Goal: Task Accomplishment & Management: Manage account settings

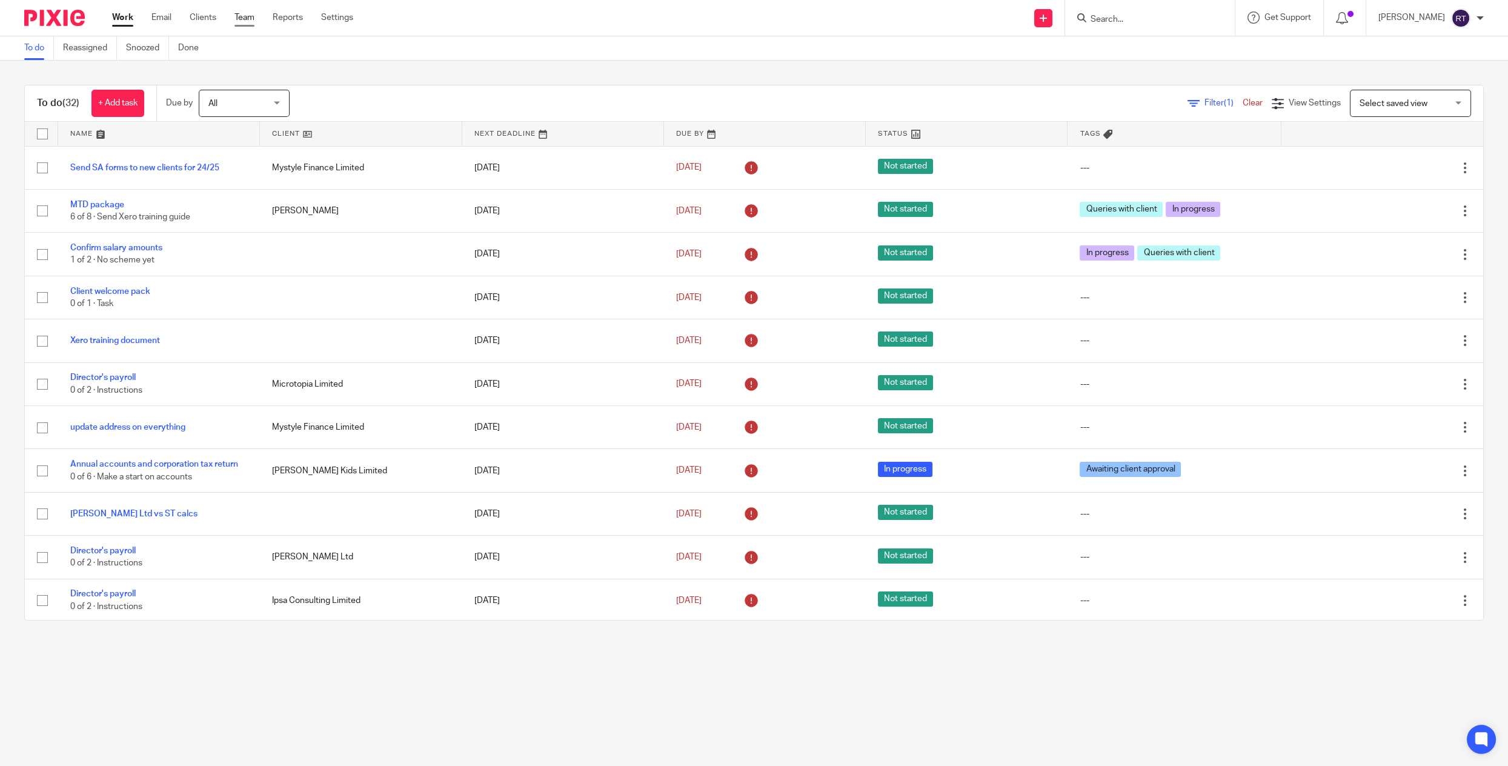
click at [243, 18] on link "Team" at bounding box center [245, 18] width 20 height 12
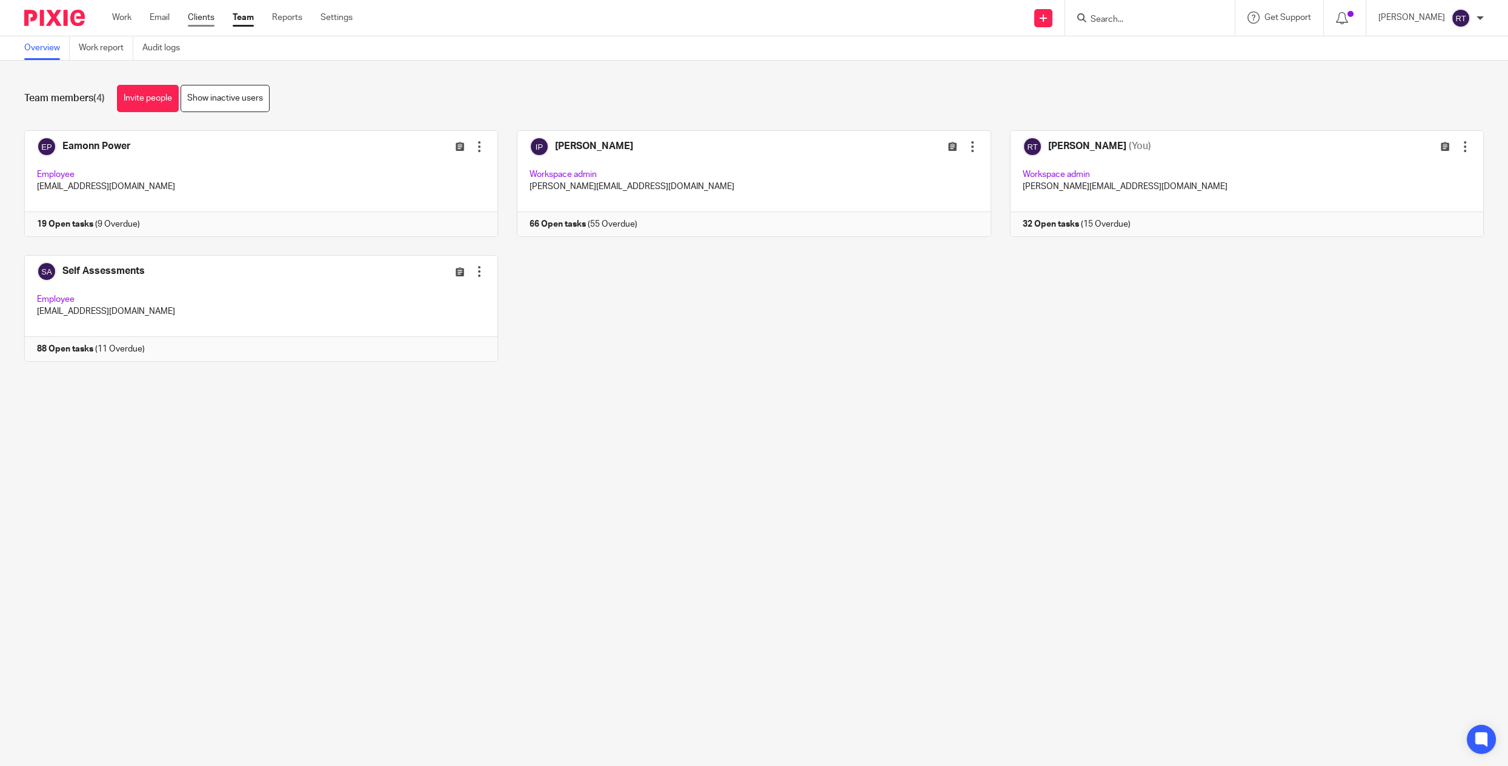
click at [205, 20] on link "Clients" at bounding box center [201, 18] width 27 height 12
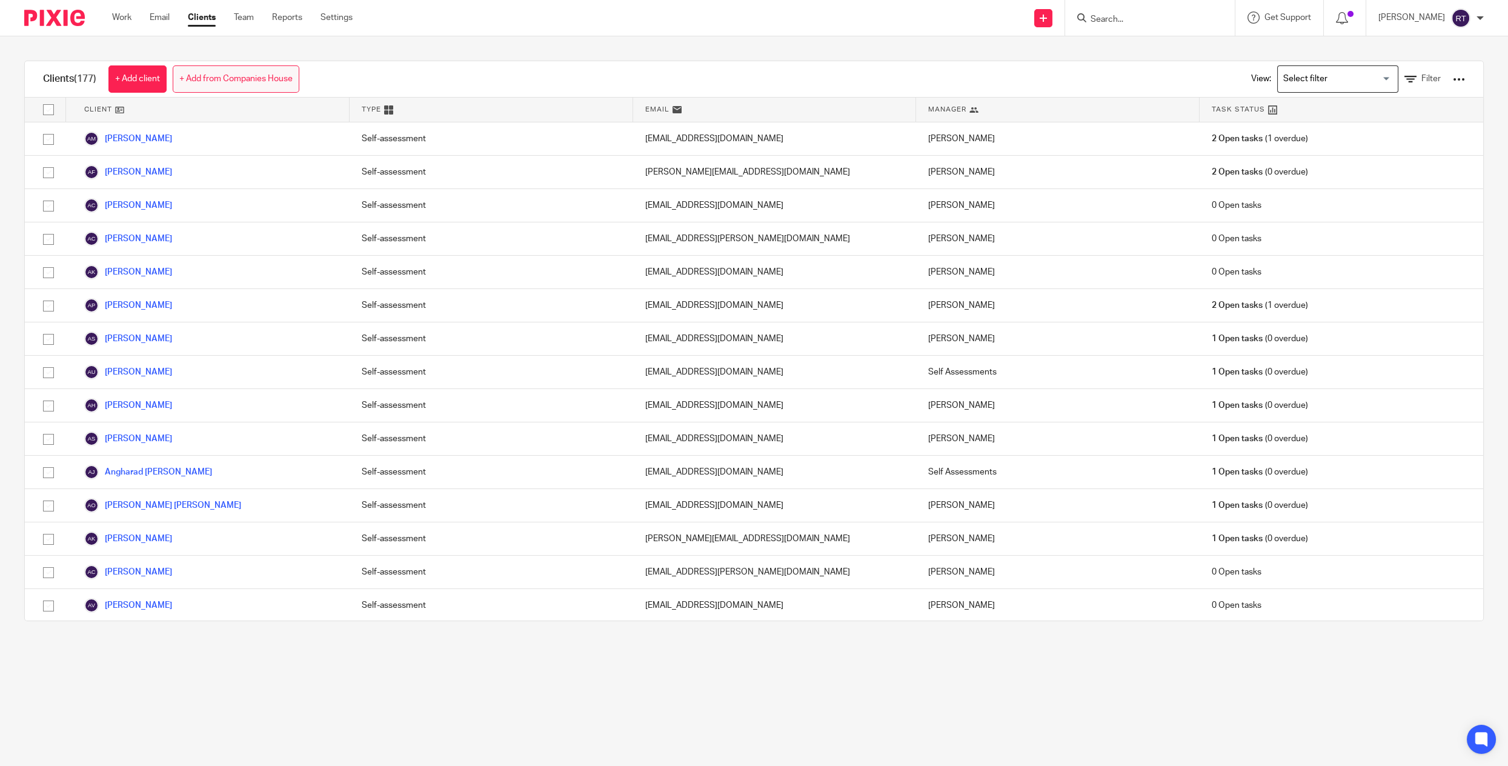
click at [204, 79] on link "+ Add from Companies House" at bounding box center [236, 78] width 127 height 27
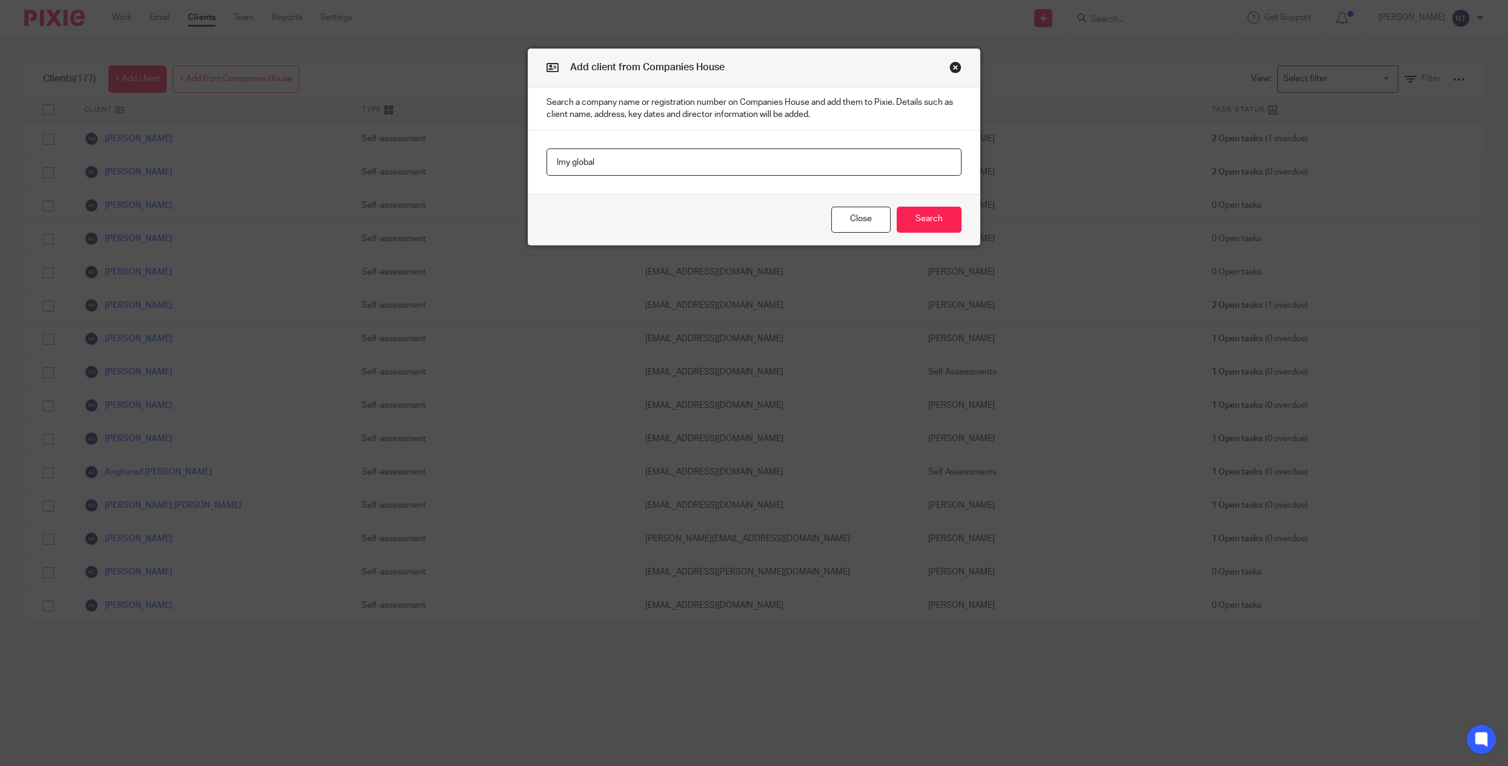
type input "lmy global"
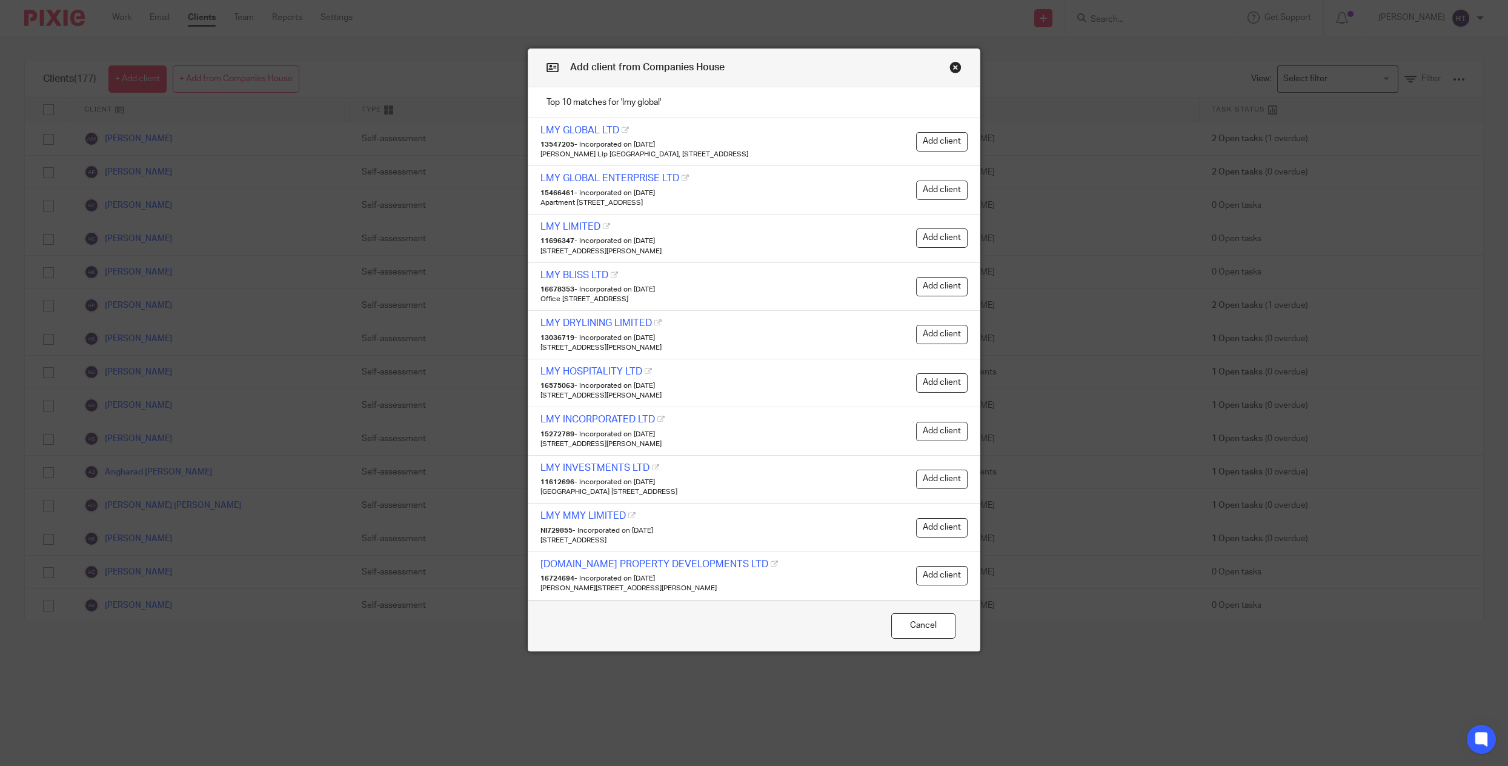
drag, startPoint x: 603, startPoint y: 131, endPoint x: 822, endPoint y: 15, distance: 247.8
click at [947, 189] on button "Add client" at bounding box center [942, 190] width 52 height 19
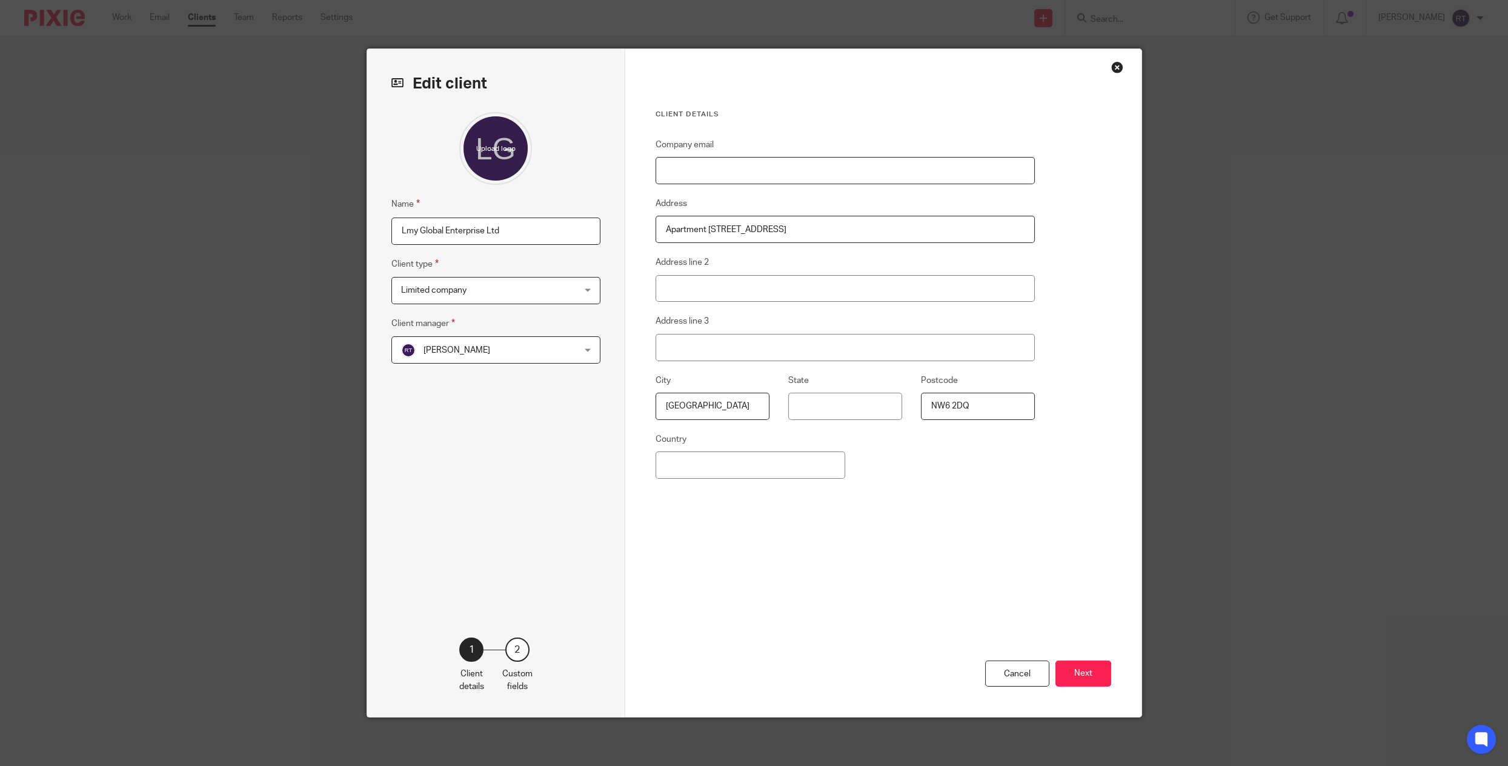
click at [719, 171] on input "Company email" at bounding box center [846, 170] width 380 height 27
paste input "Lily@lmy-global.com>"
type input "Lily@lmy-global.com"
click at [1089, 673] on button "Next" at bounding box center [1084, 673] width 56 height 26
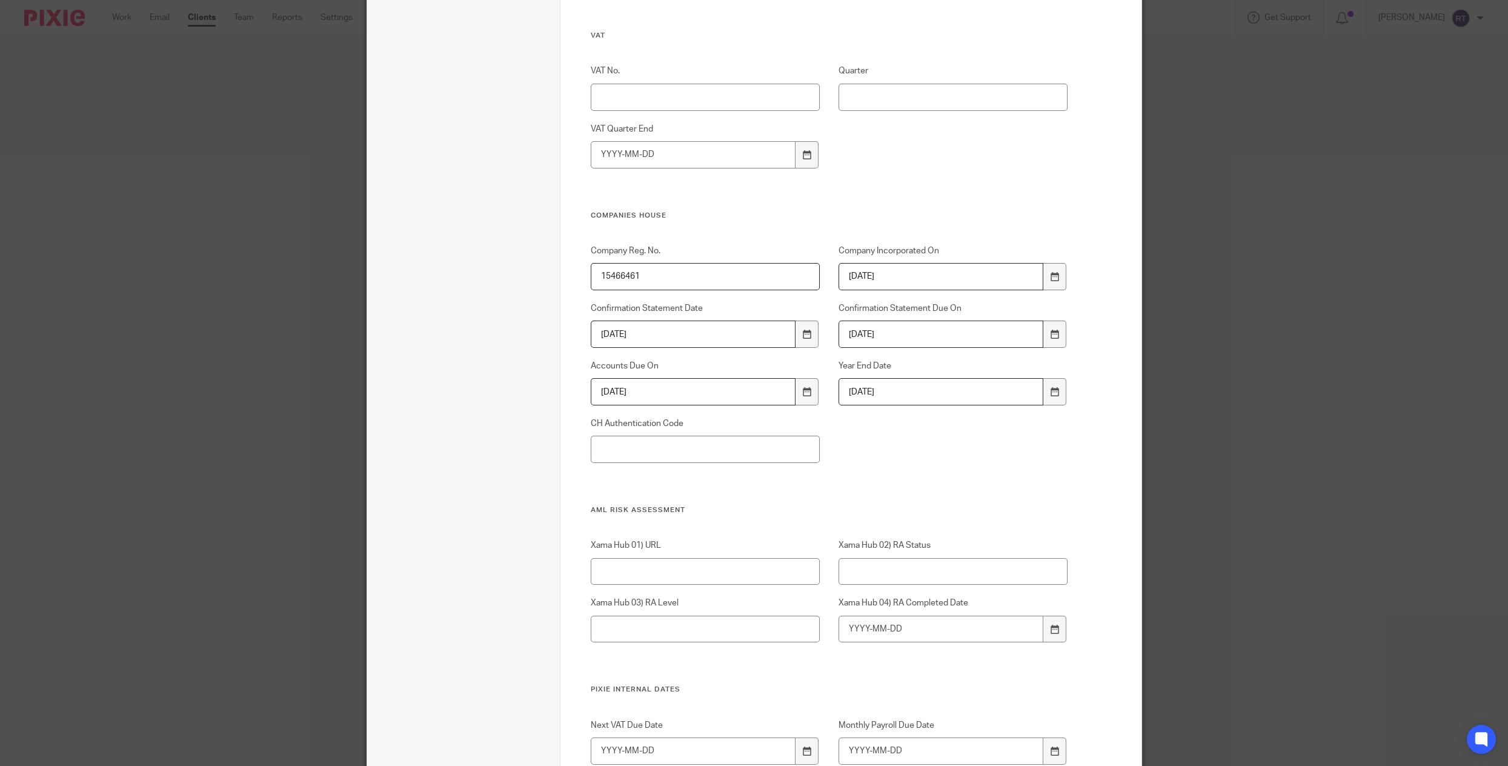
scroll to position [502, 0]
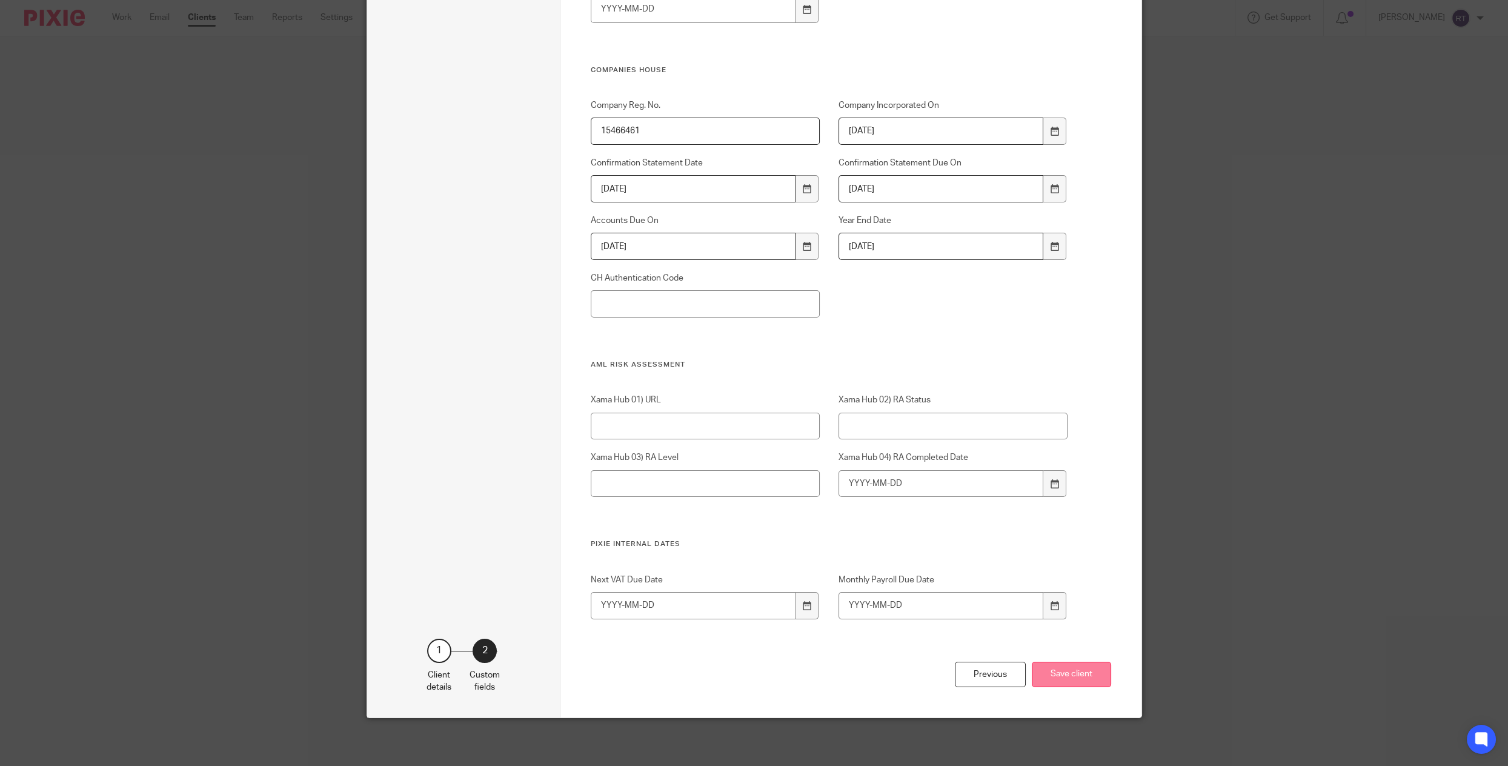
click at [1051, 675] on button "Save client" at bounding box center [1071, 675] width 79 height 26
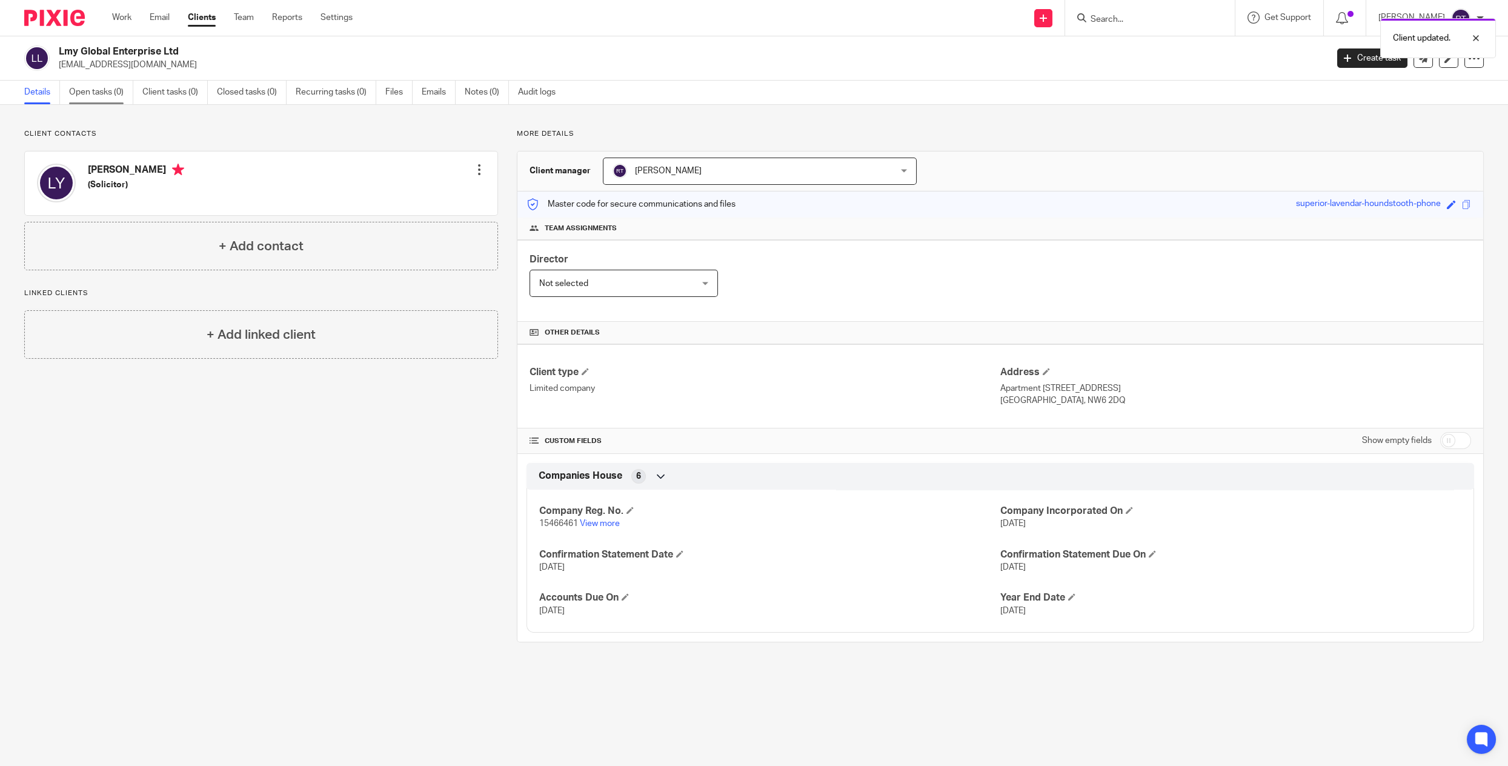
click at [94, 97] on link "Open tasks (0)" at bounding box center [101, 93] width 64 height 24
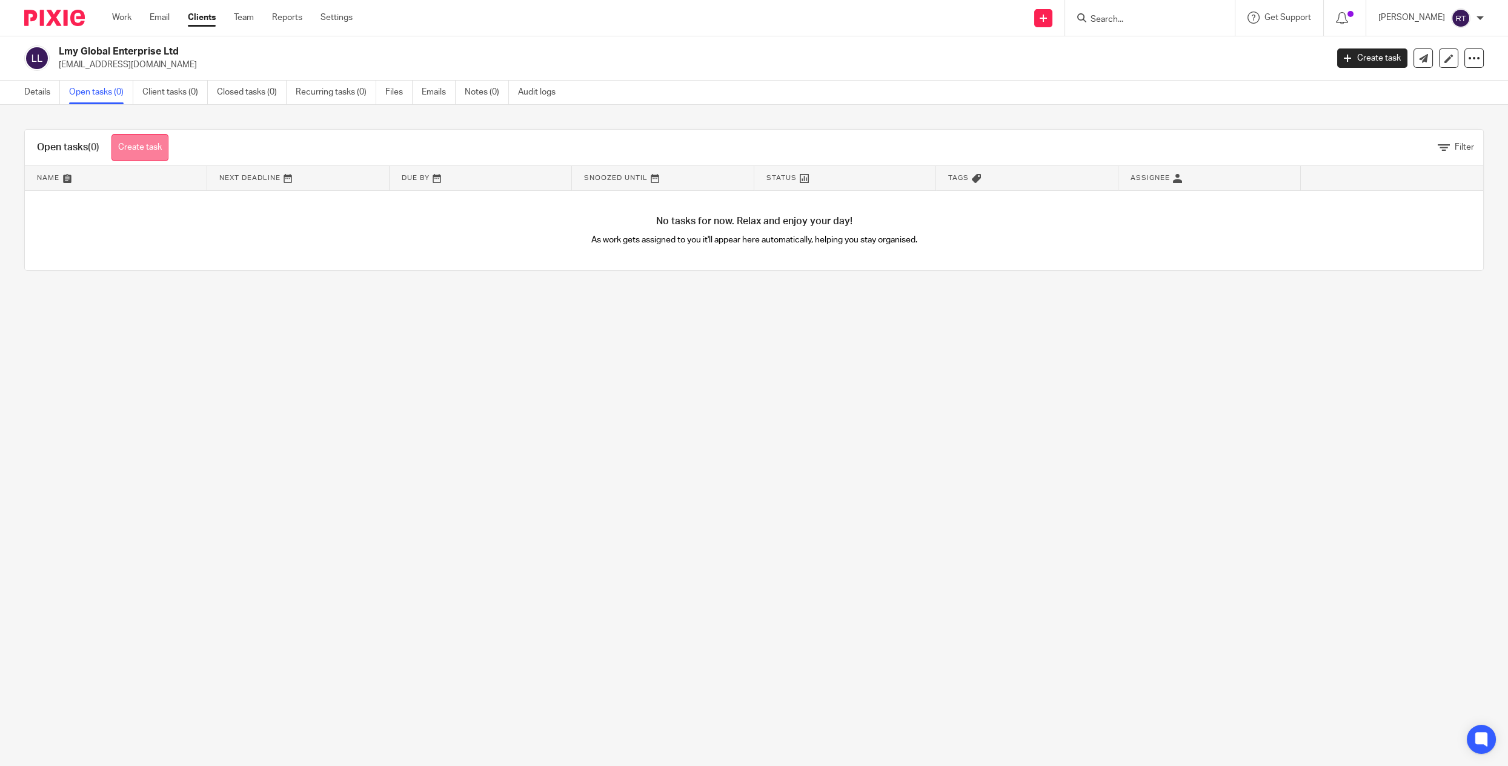
click at [151, 145] on link "Create task" at bounding box center [139, 147] width 57 height 27
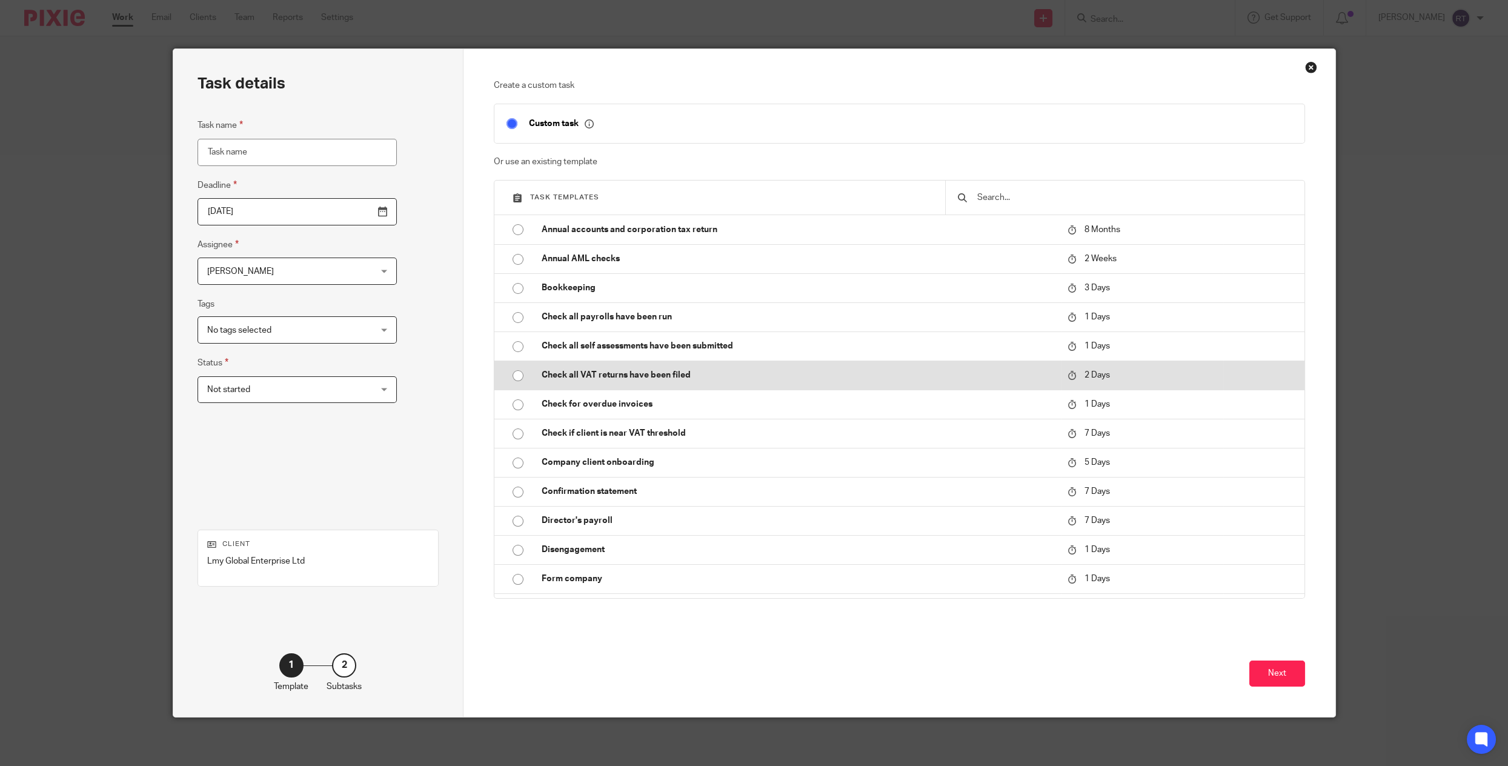
scroll to position [489, 0]
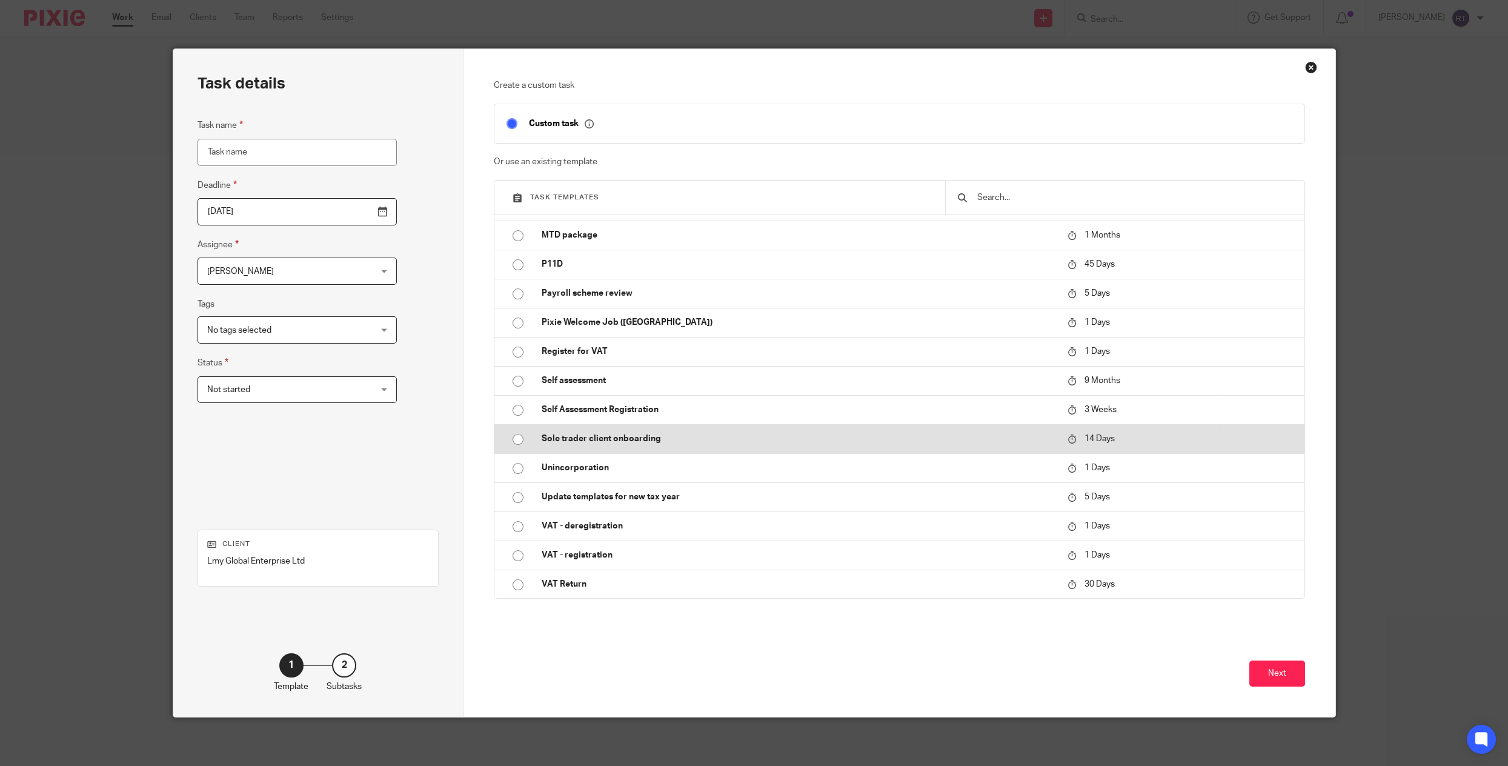
click at [629, 433] on p "Sole trader client onboarding" at bounding box center [799, 439] width 514 height 12
type input "2025-10-28"
type input "Sole trader client onboarding"
checkbox input "false"
radio input "true"
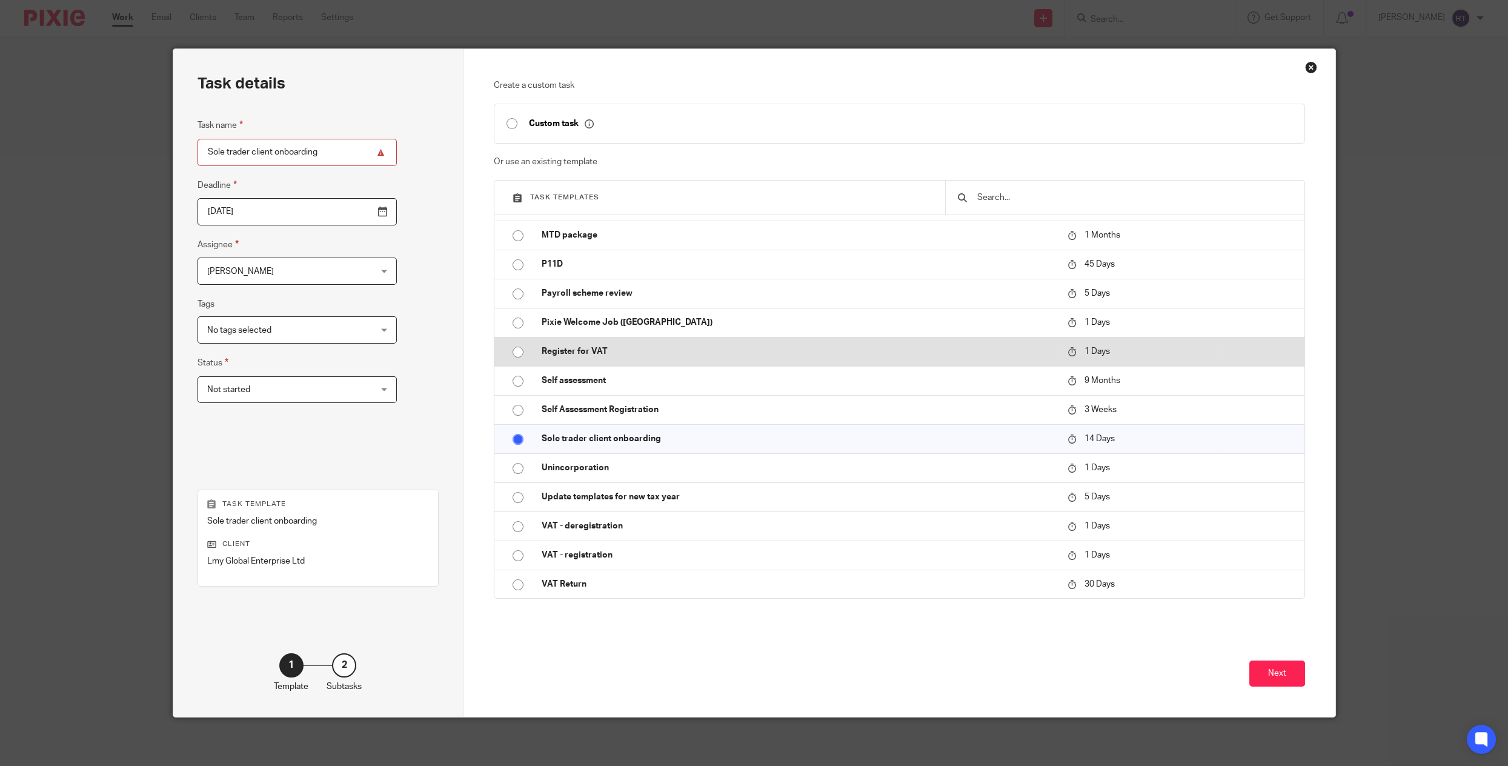
scroll to position [0, 0]
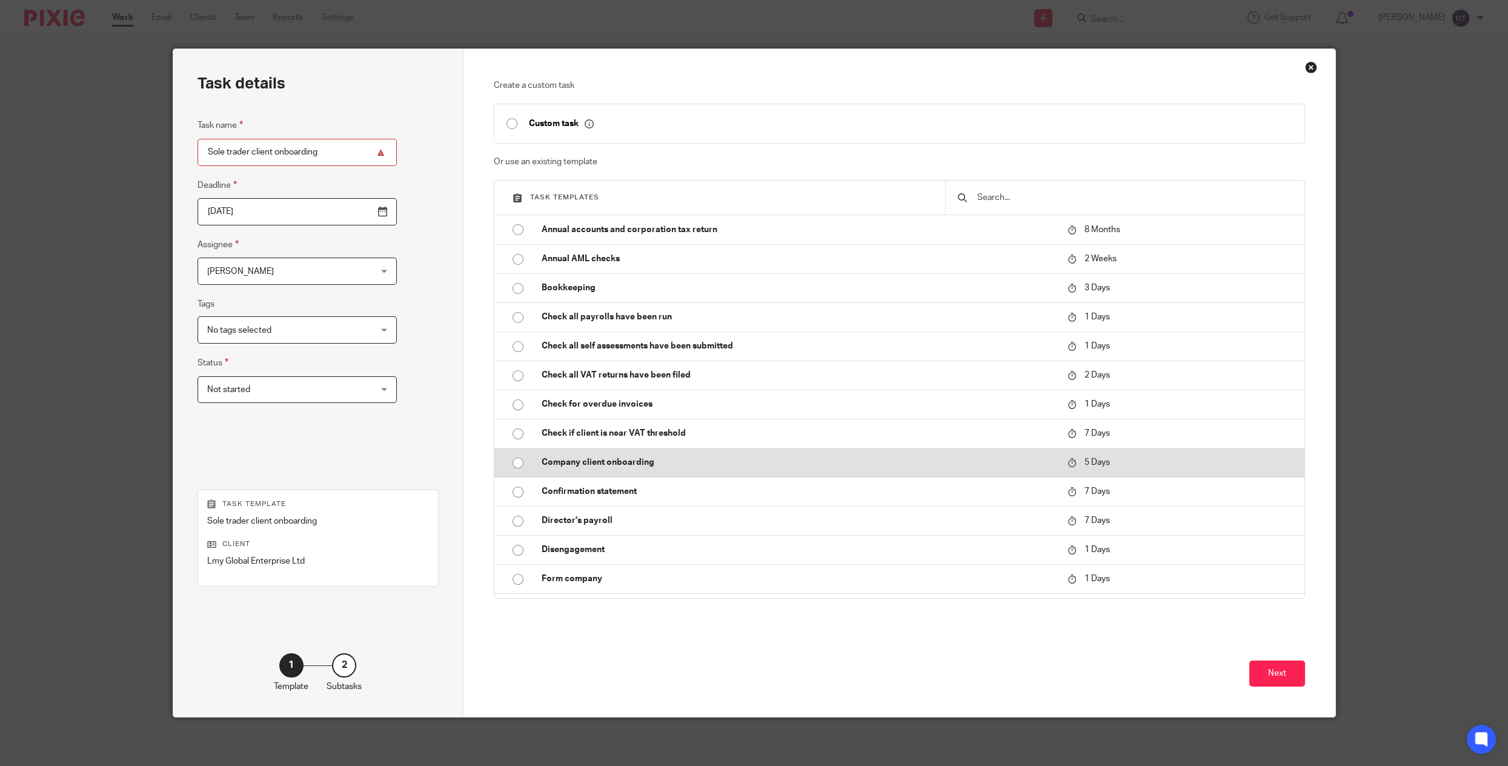
click at [593, 456] on p "Company client onboarding" at bounding box center [799, 462] width 514 height 12
type input "2025-10-19"
type input "Company client onboarding"
radio input "true"
radio input "false"
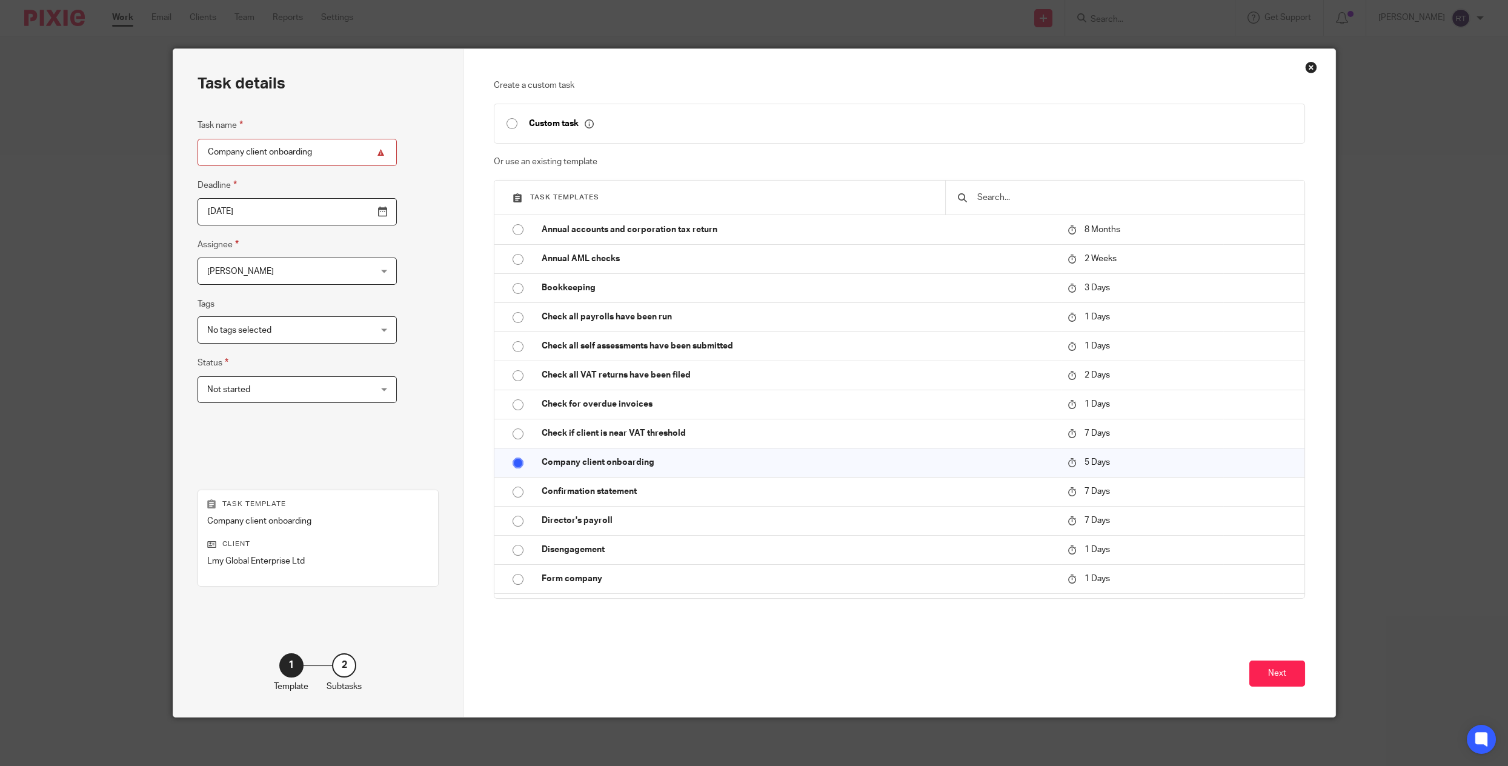
click at [277, 274] on span "[PERSON_NAME]" at bounding box center [282, 270] width 151 height 25
click at [250, 350] on span "[PERSON_NAME]" at bounding box center [238, 346] width 67 height 8
click at [240, 338] on span "No tags selected" at bounding box center [282, 329] width 151 height 25
click at [243, 307] on fieldset "Tags No tags selected Awaiting client approval For review Information requested…" at bounding box center [297, 320] width 199 height 47
click at [243, 345] on div "Task name Company client onboarding Deadline 2025-10-19 Assignee Izzy Pattenden…" at bounding box center [297, 291] width 199 height 347
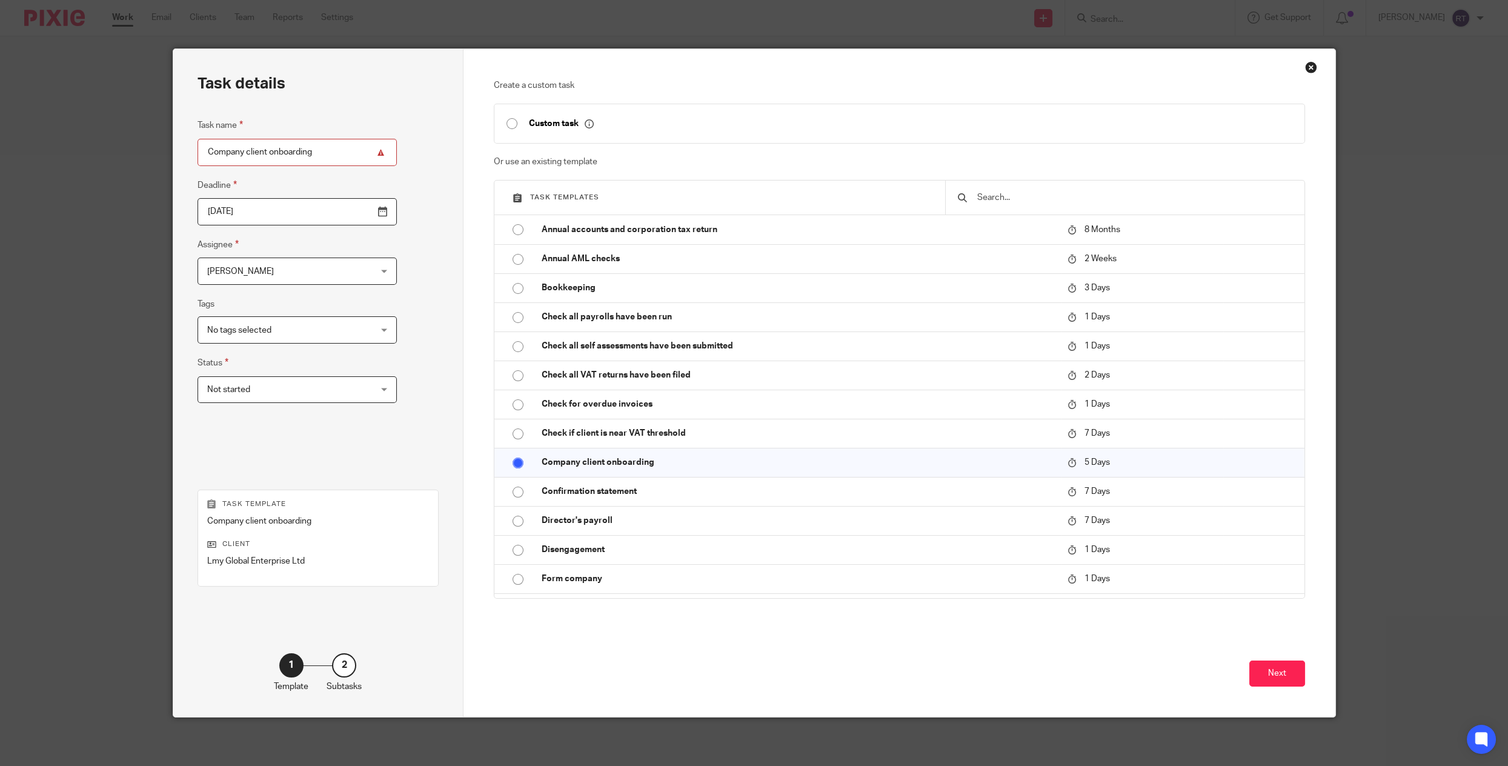
click at [243, 340] on span "No tags selected" at bounding box center [282, 329] width 151 height 25
click at [242, 413] on li "Information requested" at bounding box center [277, 405] width 159 height 25
checkbox input "true"
click at [1282, 677] on button "Next" at bounding box center [1277, 673] width 56 height 26
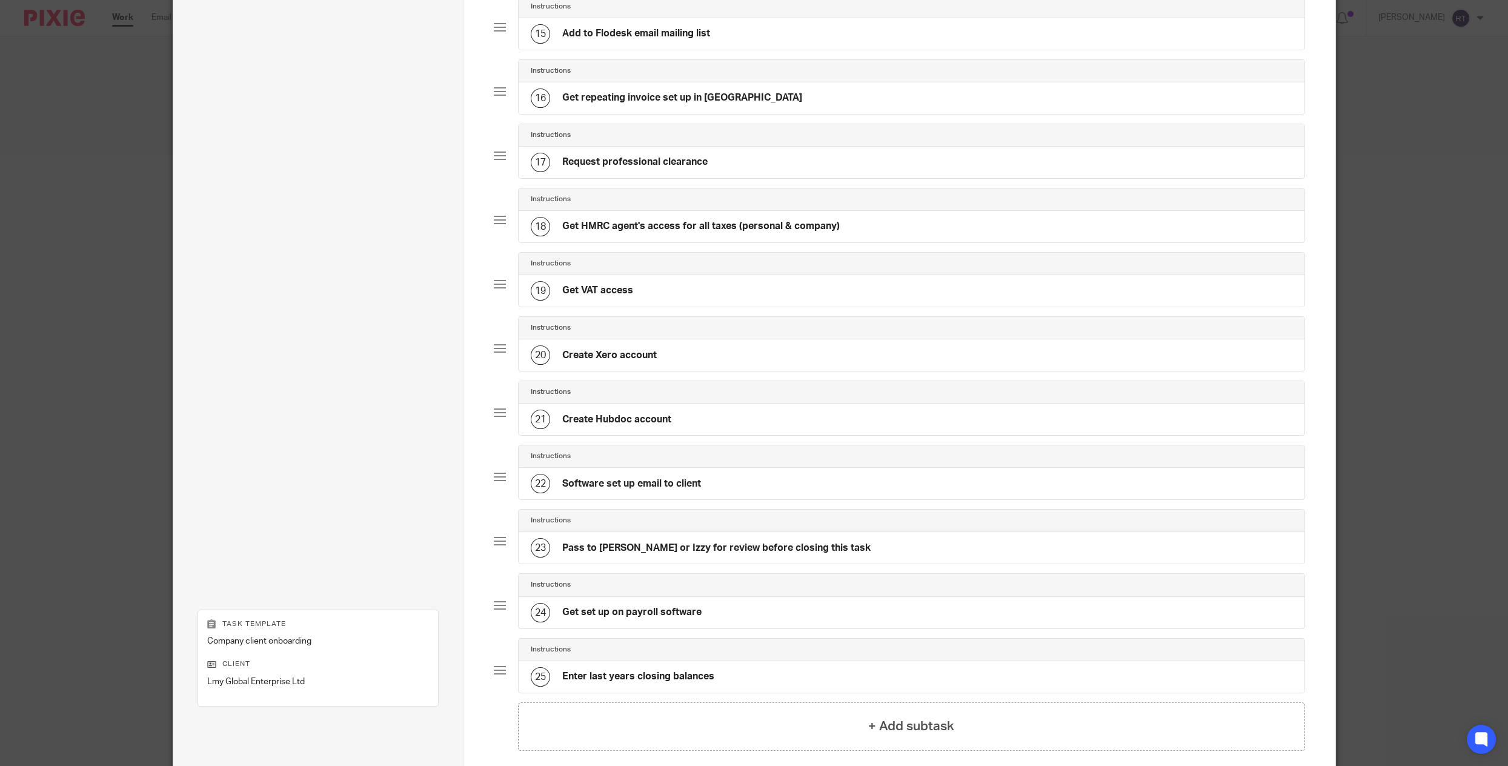
scroll to position [1115, 0]
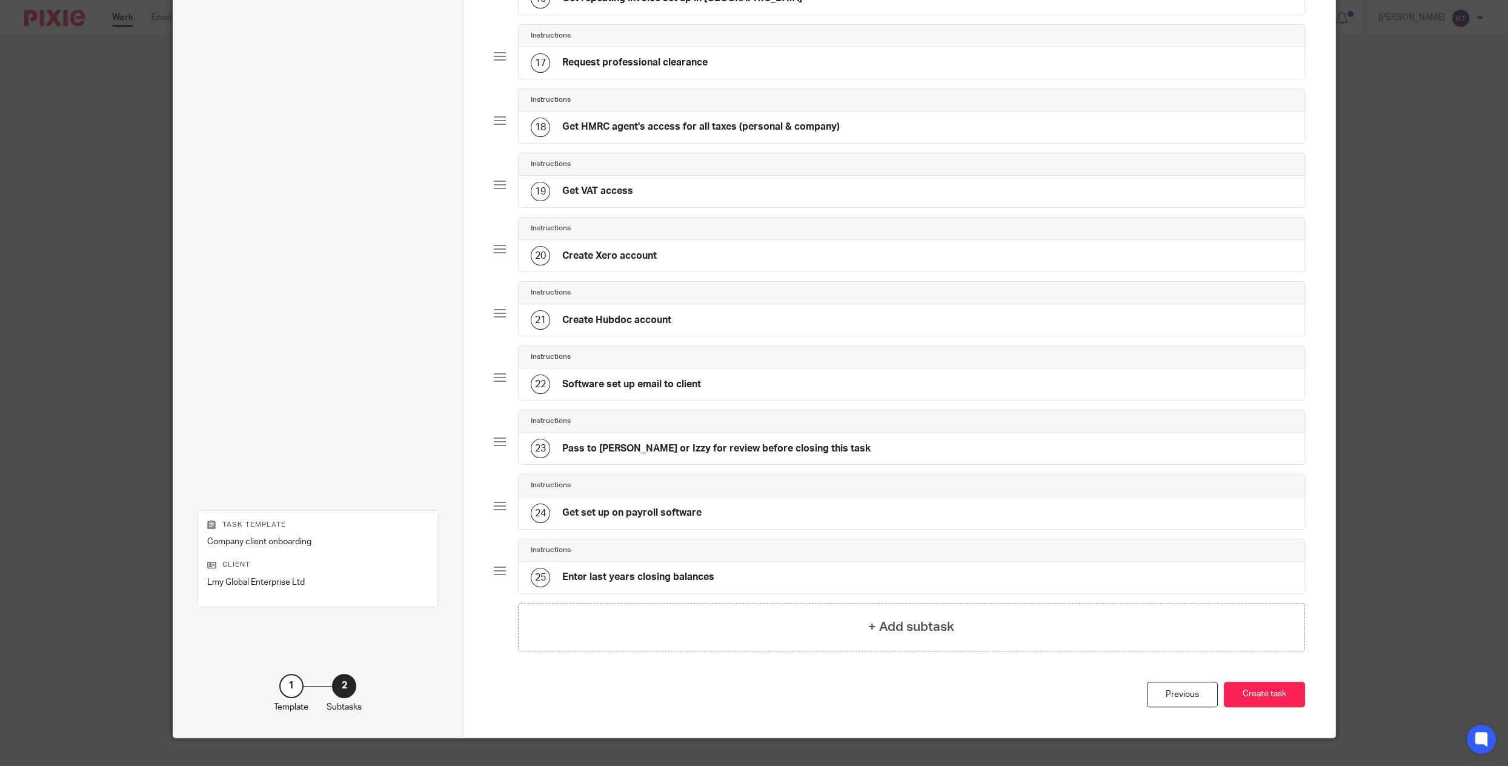
click at [1282, 682] on button "Create task" at bounding box center [1264, 695] width 81 height 26
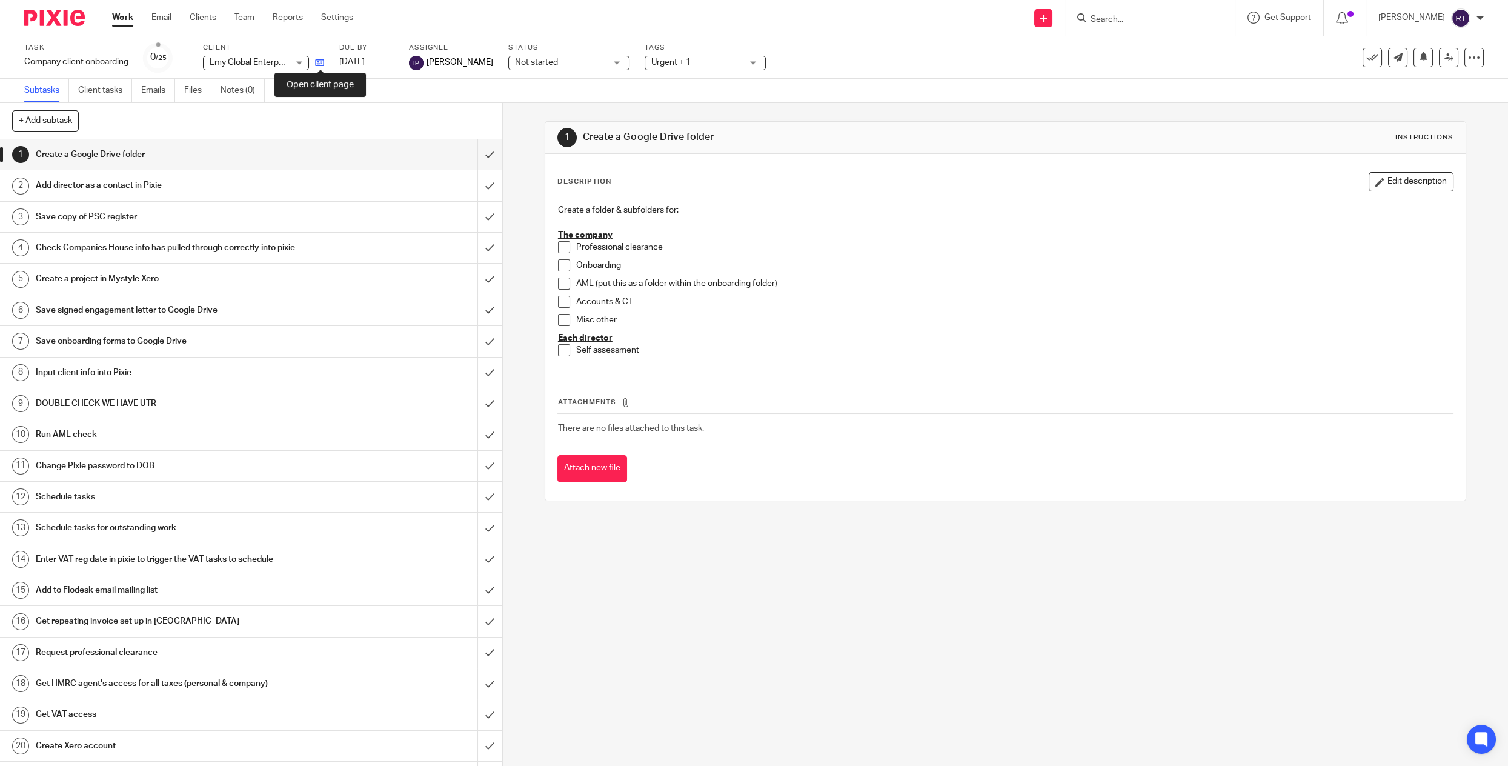
click at [319, 62] on icon at bounding box center [319, 62] width 9 height 9
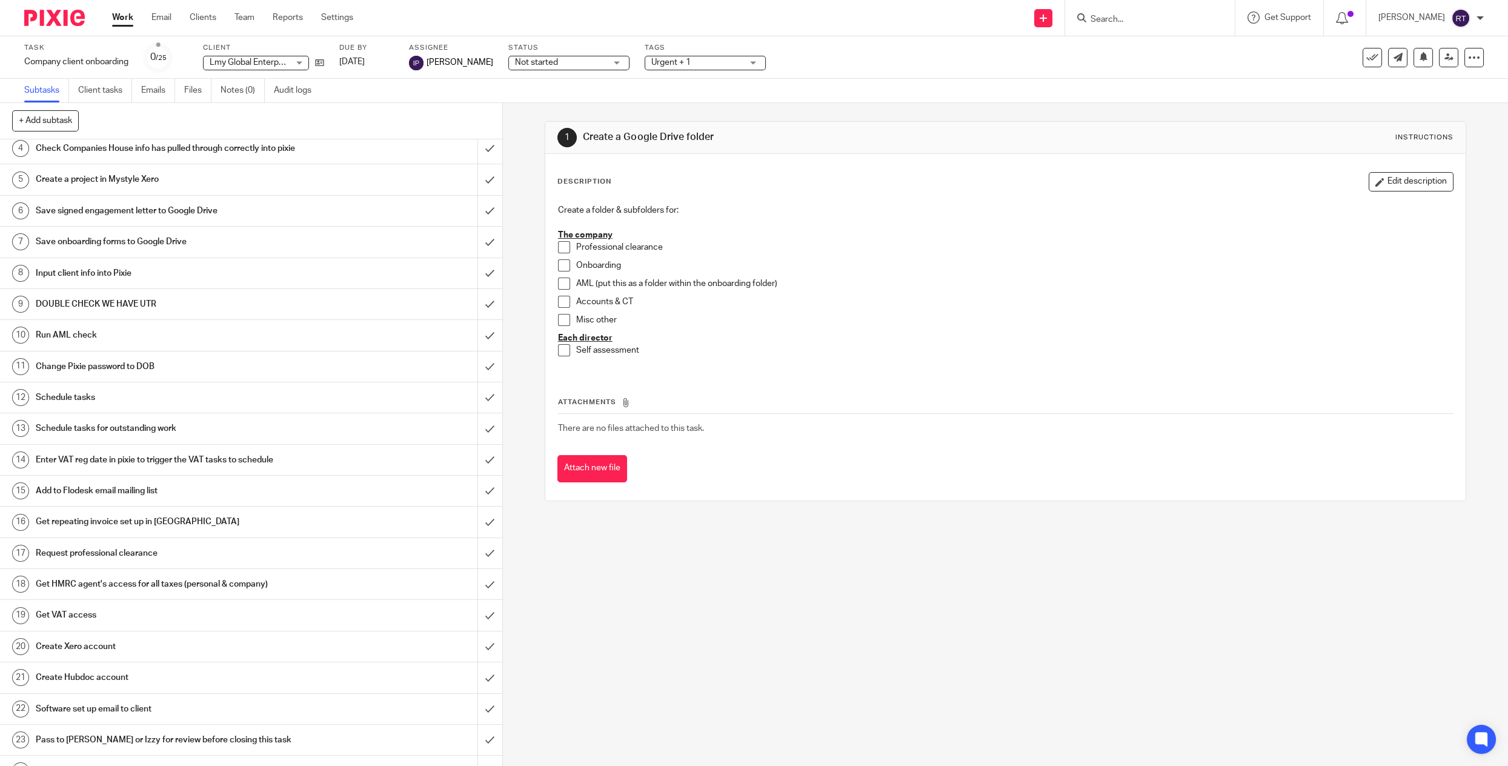
scroll to position [144, 0]
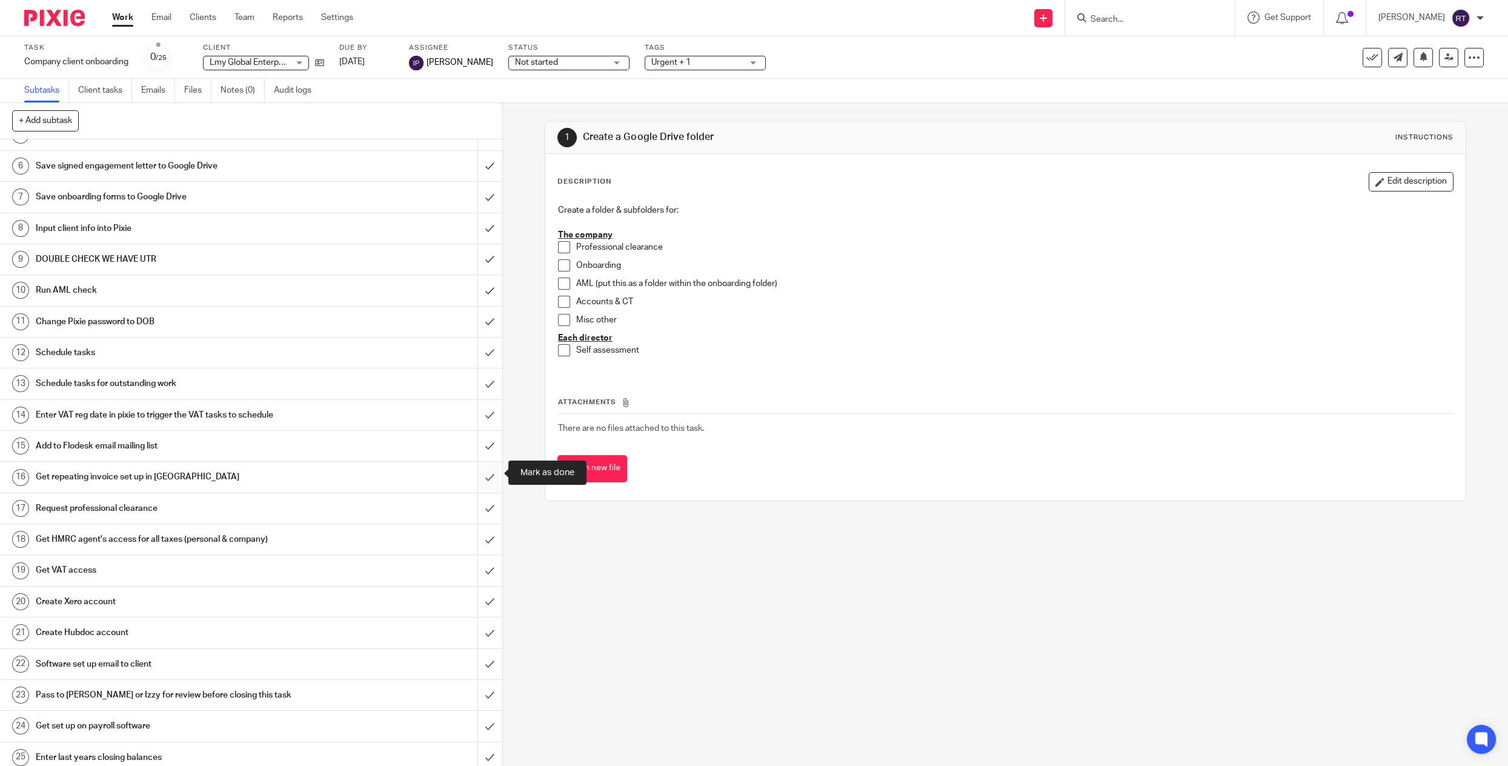
click at [488, 476] on input "submit" at bounding box center [251, 477] width 502 height 30
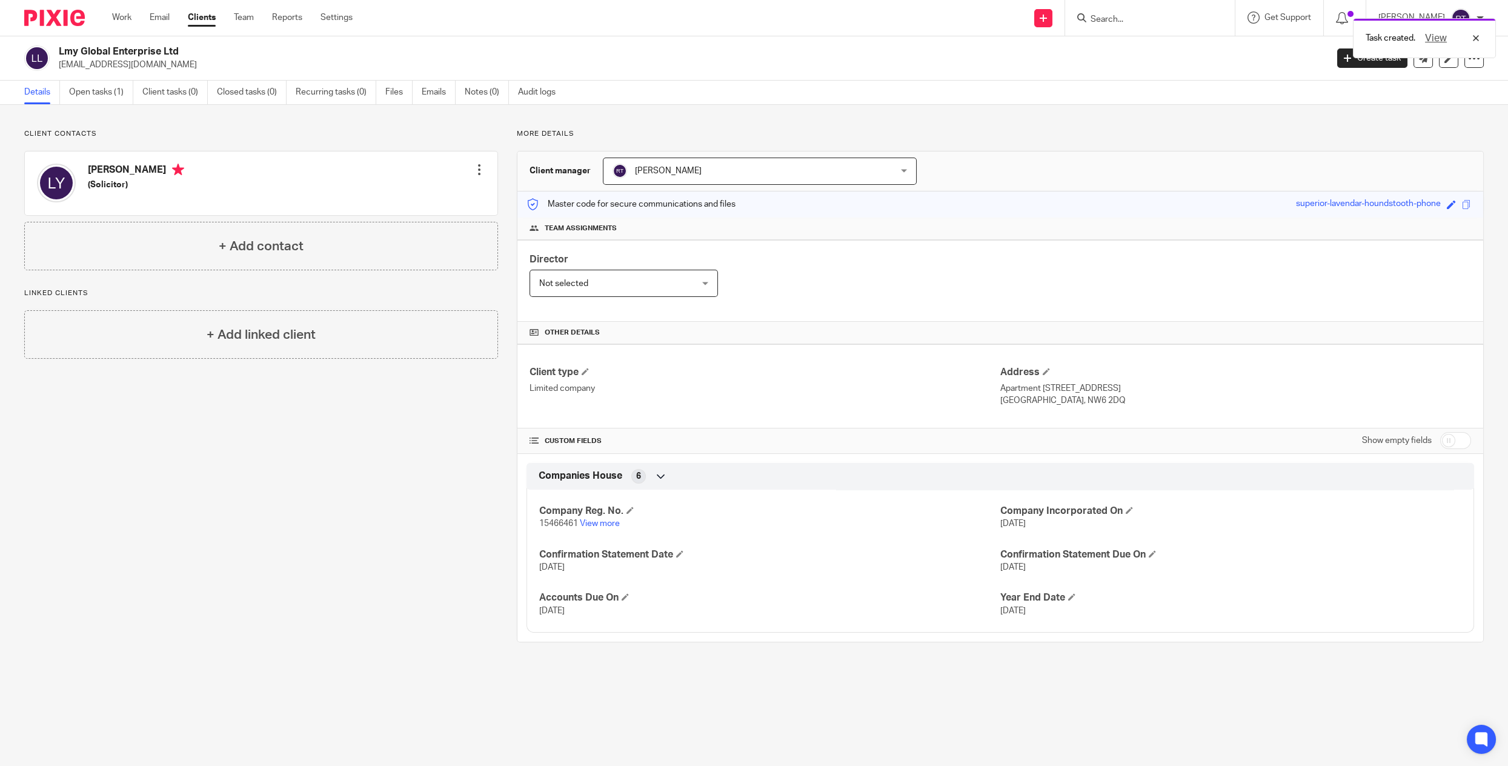
drag, startPoint x: 56, startPoint y: 52, endPoint x: 204, endPoint y: 52, distance: 147.2
click at [204, 52] on div "Lmy Global Enterprise Ltd [EMAIL_ADDRESS][DOMAIN_NAME]" at bounding box center [671, 57] width 1295 height 25
copy h2 "Lmy Global Enterprise Ltd"
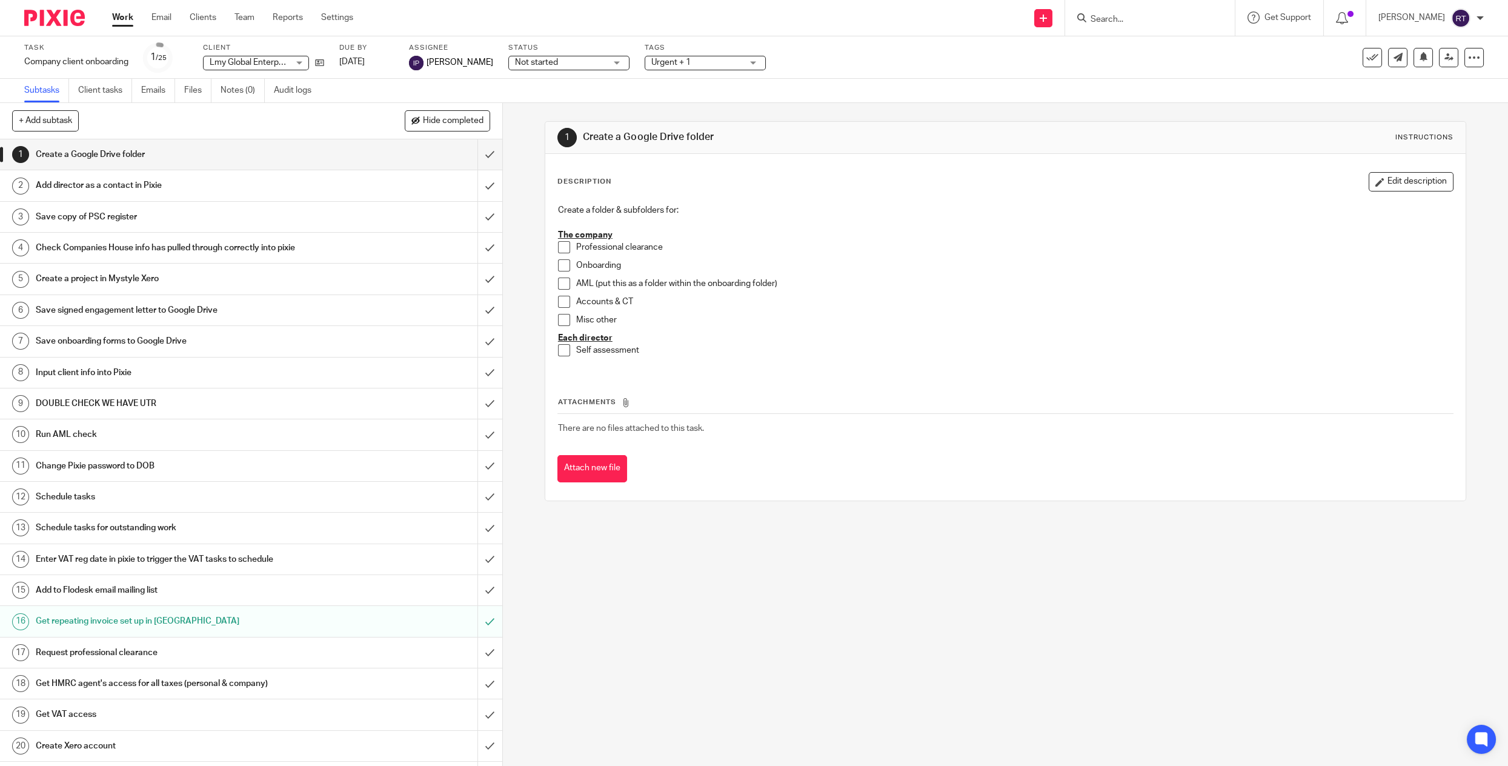
click at [330, 67] on div "Task Company client onboarding Save Company client onboarding 1 /25 Client Lmy …" at bounding box center [632, 57] width 1217 height 29
click at [320, 63] on icon at bounding box center [319, 62] width 9 height 9
click at [316, 59] on icon at bounding box center [319, 62] width 9 height 9
click at [660, 61] on span "Urgent + 1" at bounding box center [670, 62] width 39 height 8
click at [313, 62] on link at bounding box center [316, 62] width 15 height 12
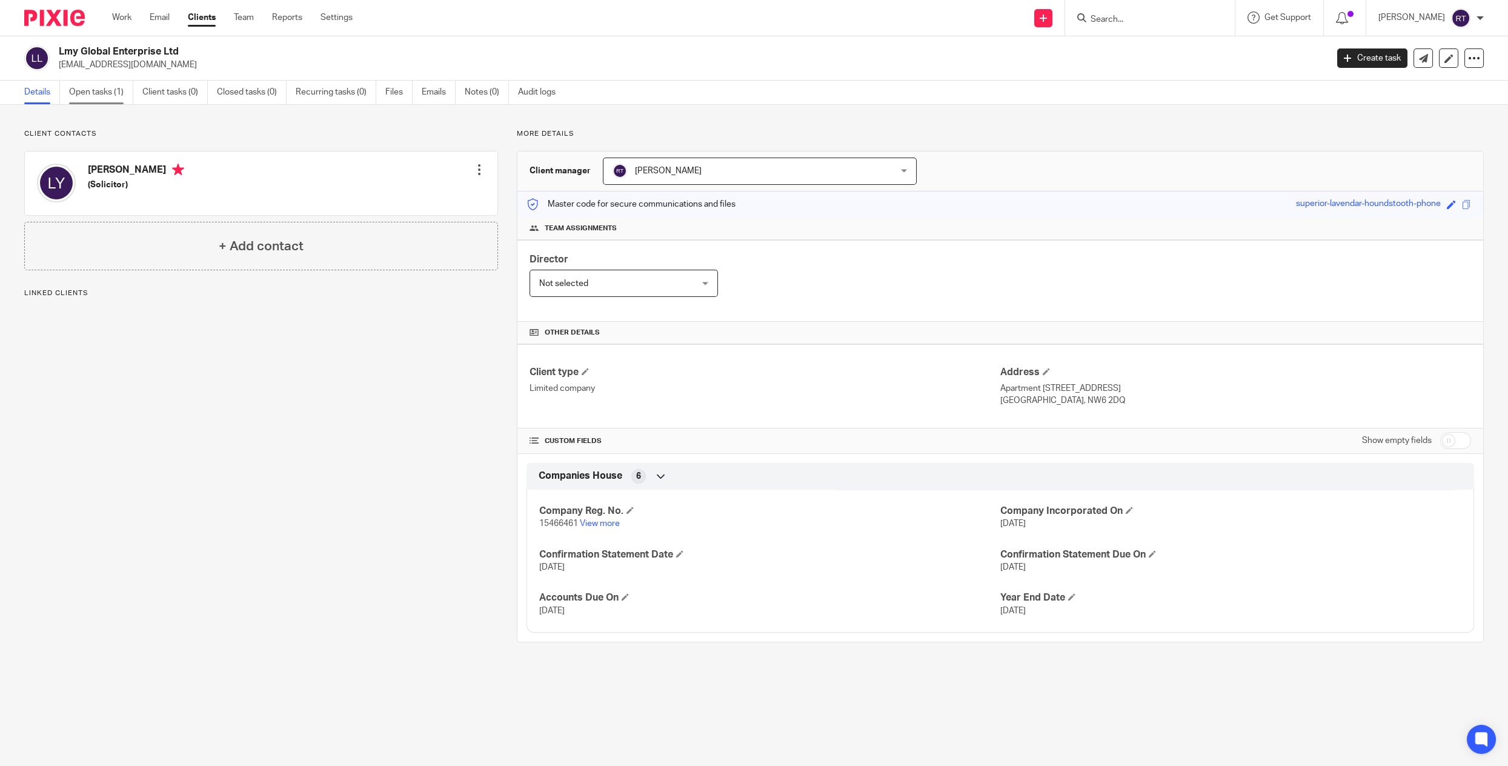
click at [78, 89] on link "Open tasks (1)" at bounding box center [101, 93] width 64 height 24
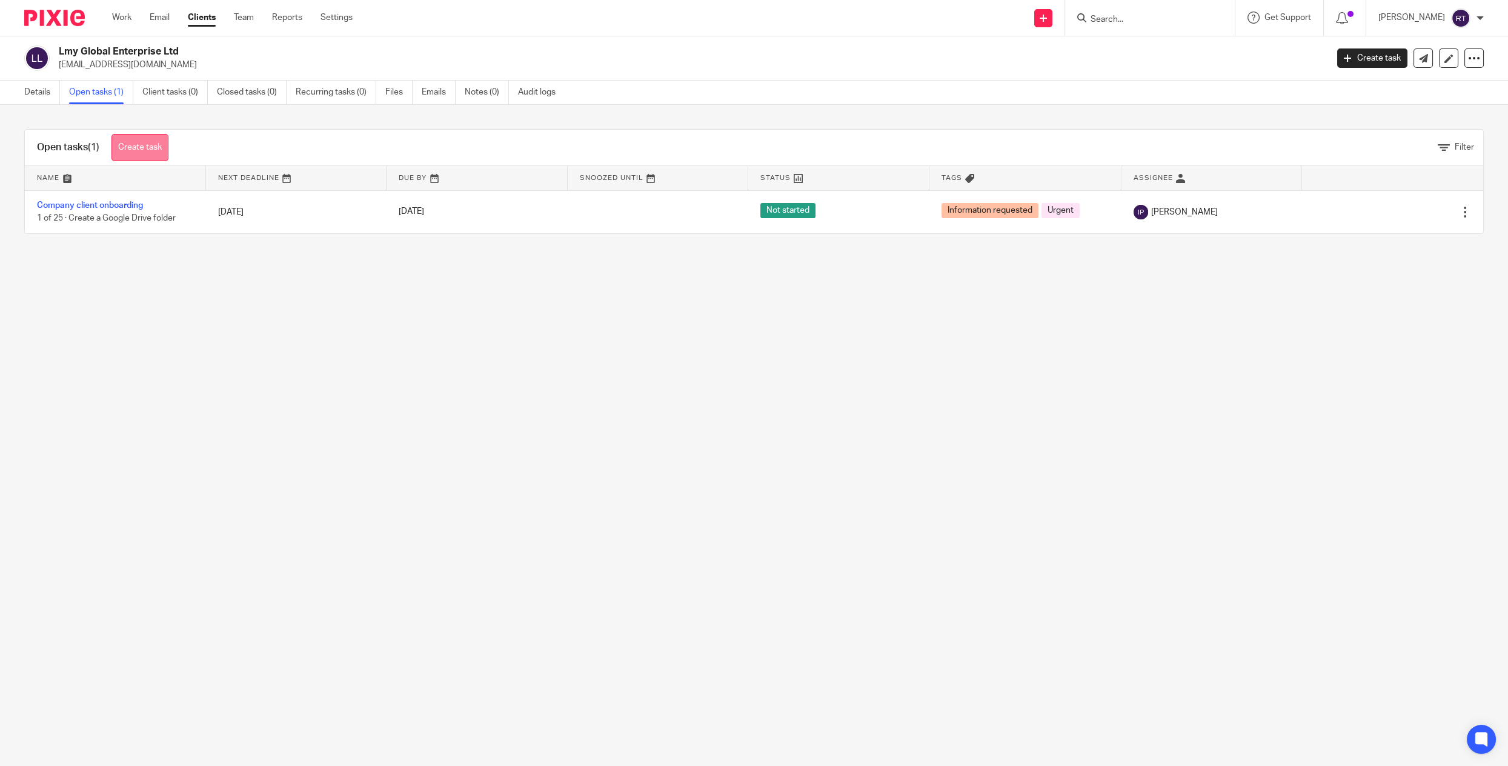
click at [119, 151] on link "Create task" at bounding box center [139, 147] width 57 height 27
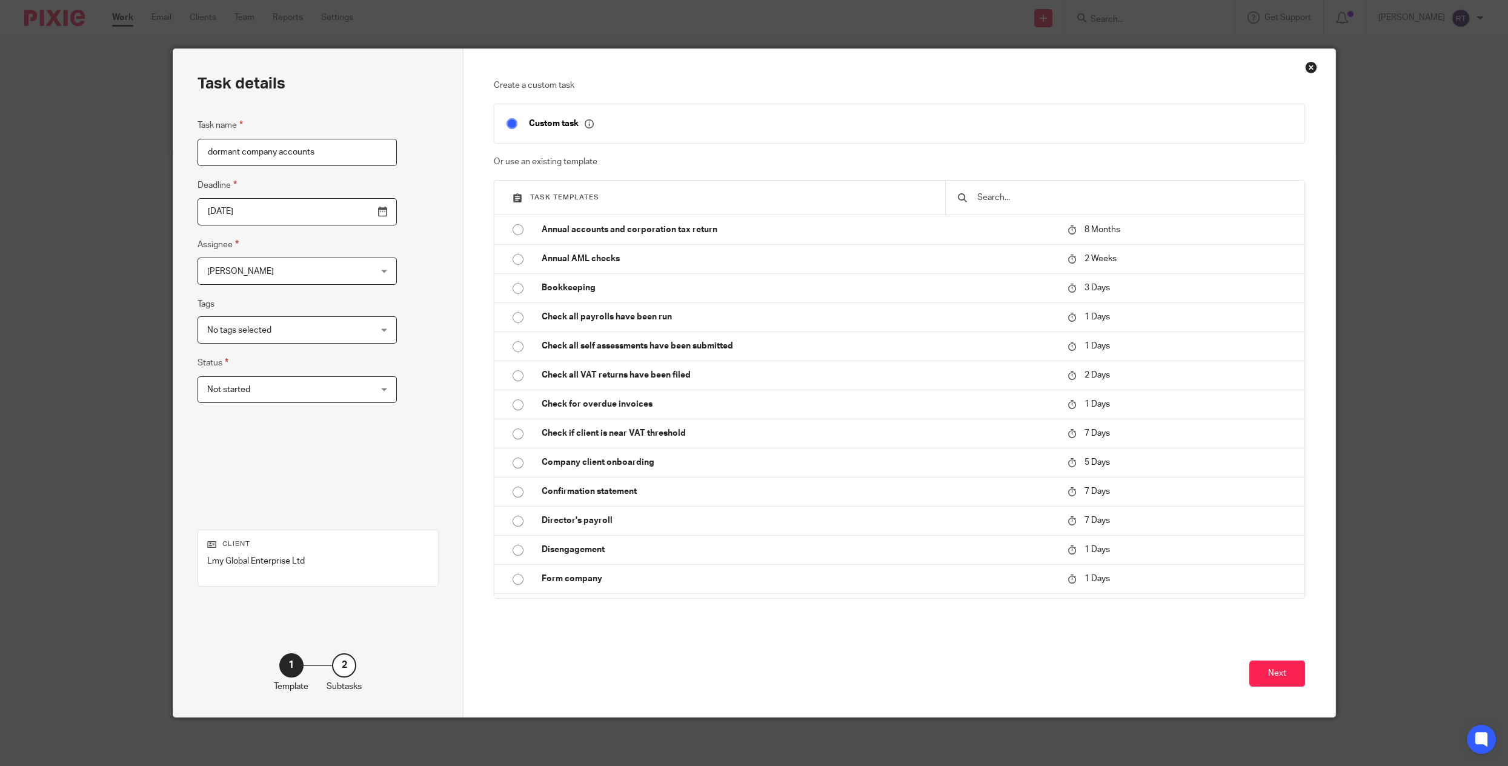
type input "dormant company accounts"
click at [230, 209] on input "2025-10-14" at bounding box center [297, 211] width 199 height 27
type input "2025-10-22"
click at [1264, 673] on button "Next" at bounding box center [1277, 673] width 56 height 26
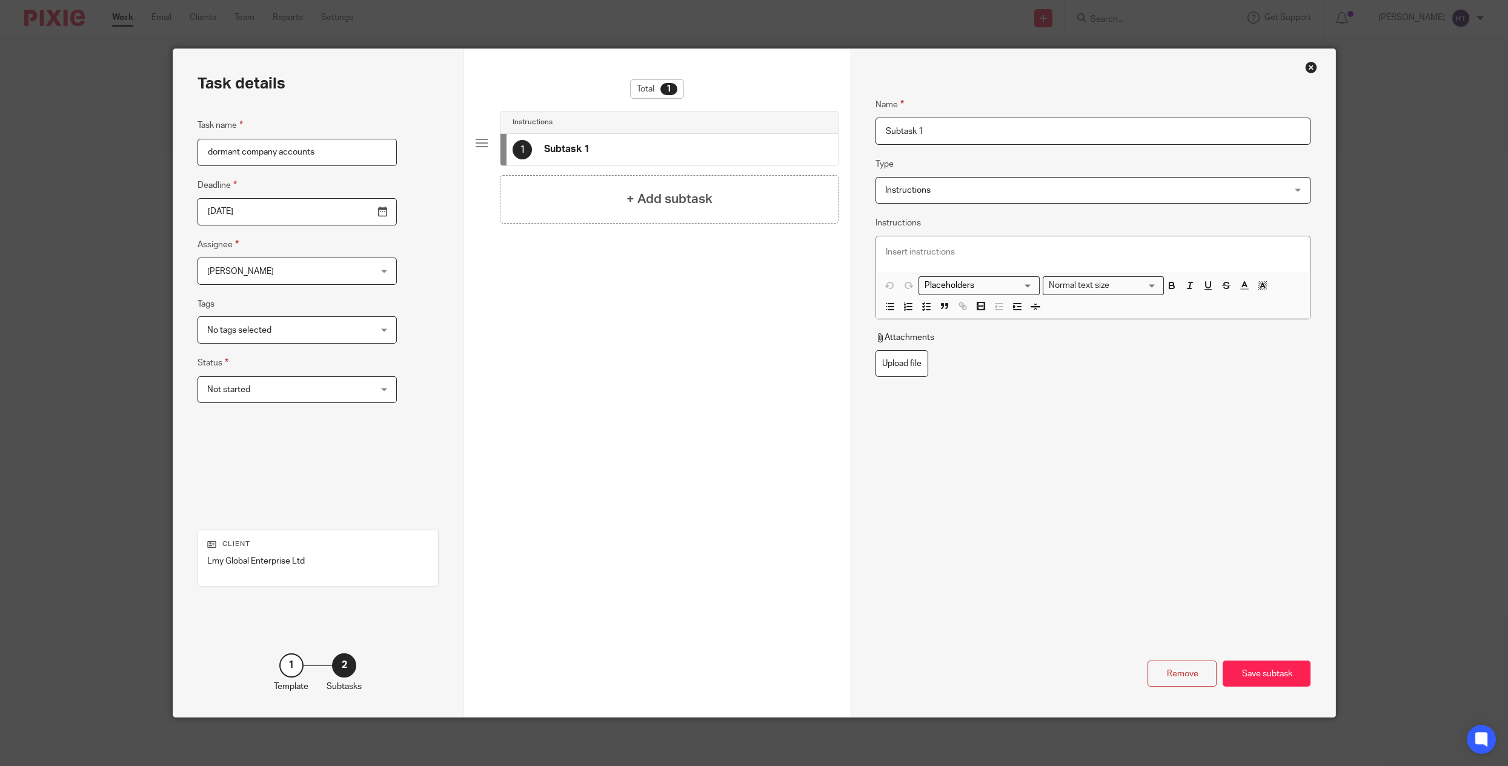
click at [1264, 673] on div "Save subtask" at bounding box center [1267, 673] width 88 height 26
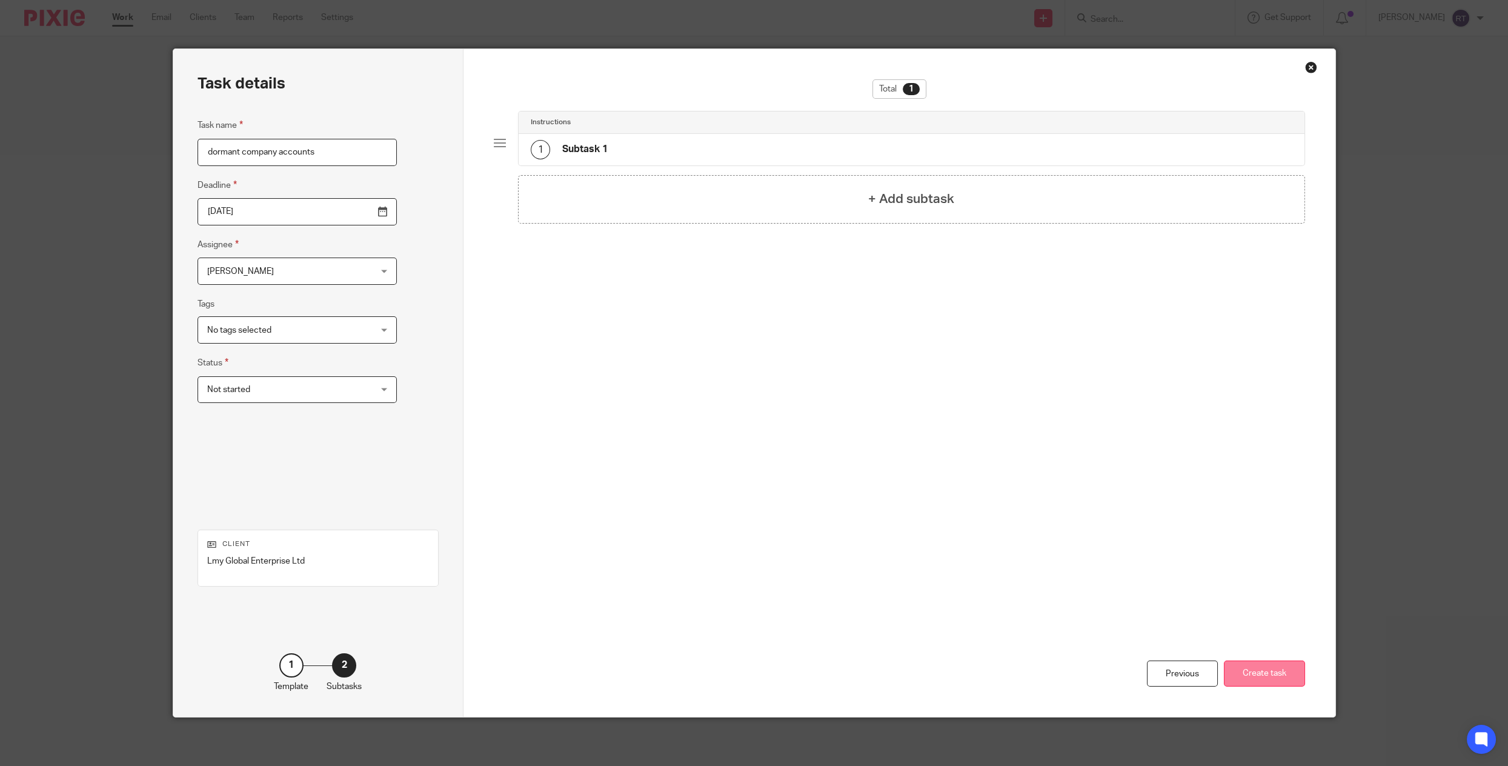
click at [1243, 676] on button "Create task" at bounding box center [1264, 673] width 81 height 26
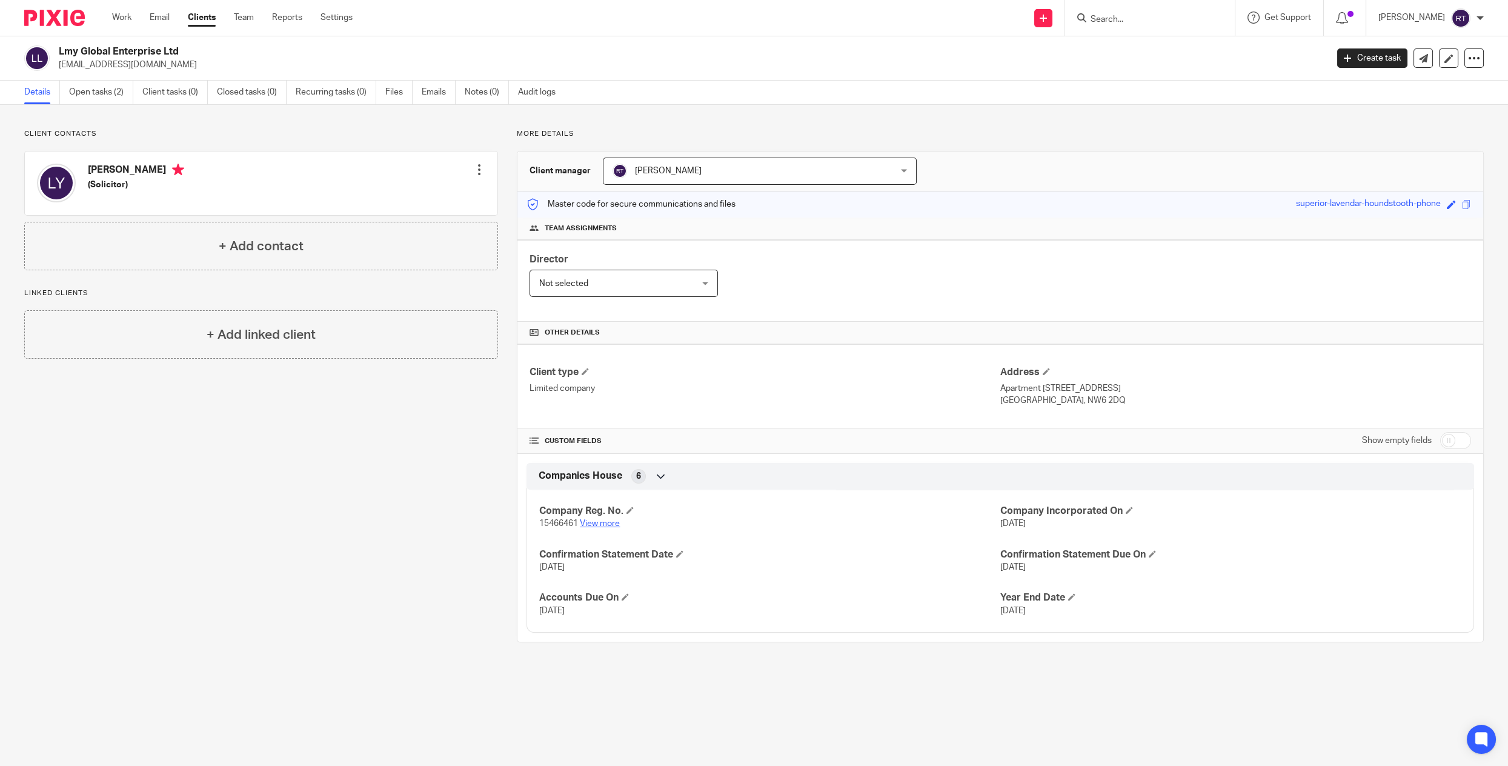
click at [608, 522] on link "View more" at bounding box center [600, 523] width 40 height 8
drag, startPoint x: 173, startPoint y: 171, endPoint x: 82, endPoint y: 171, distance: 91.5
click at [82, 171] on div "[PERSON_NAME] (Solicitor)" at bounding box center [110, 184] width 147 height 52
copy h4 "[PERSON_NAME]"
